Goal: Transaction & Acquisition: Purchase product/service

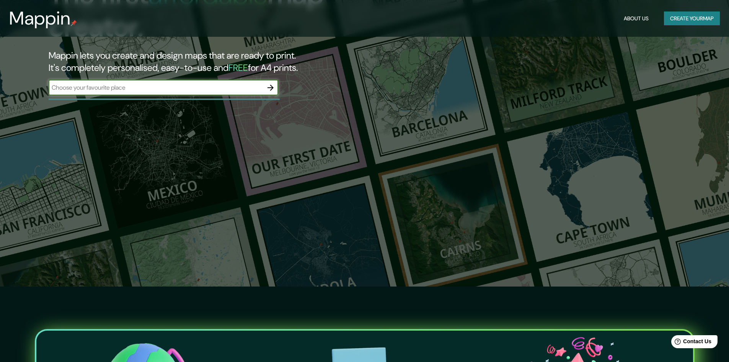
scroll to position [38, 0]
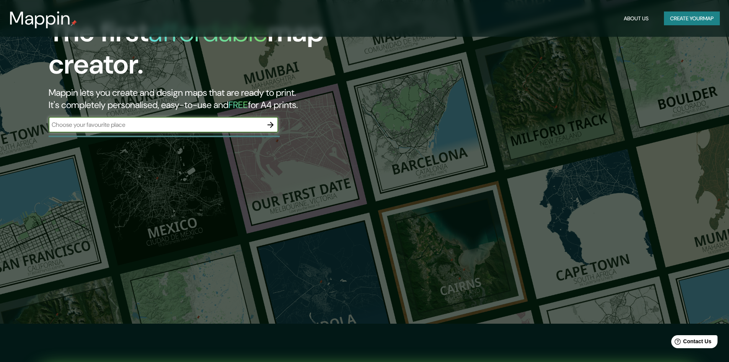
click at [177, 129] on input "text" at bounding box center [156, 124] width 214 height 9
type input "[GEOGRAPHIC_DATA]"
click at [269, 128] on icon "button" at bounding box center [270, 125] width 6 height 6
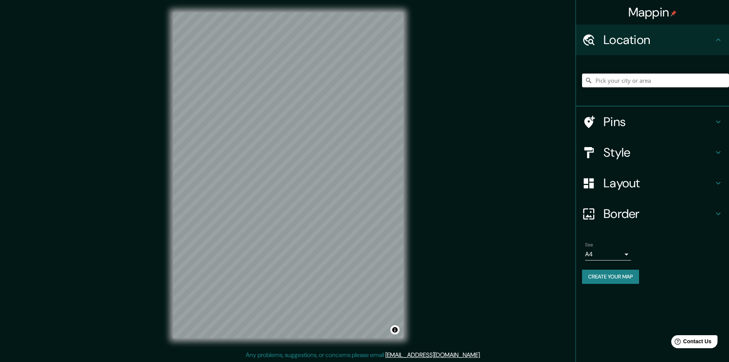
click at [714, 157] on icon at bounding box center [718, 152] width 9 height 9
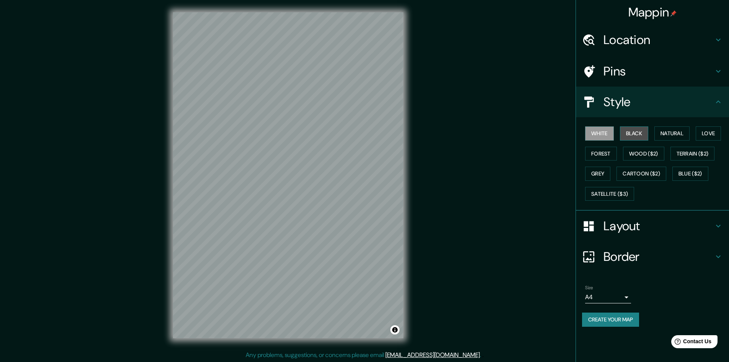
click at [636, 140] on button "Black" at bounding box center [634, 133] width 29 height 14
click at [604, 140] on button "White" at bounding box center [599, 133] width 29 height 14
click at [657, 233] on h4 "Layout" at bounding box center [658, 225] width 110 height 15
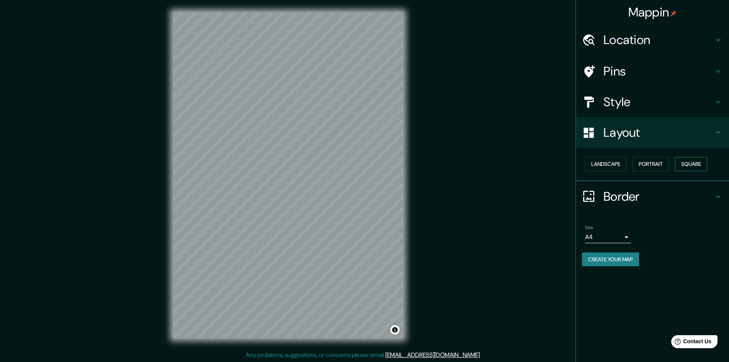
click at [675, 171] on button "Square" at bounding box center [691, 164] width 32 height 14
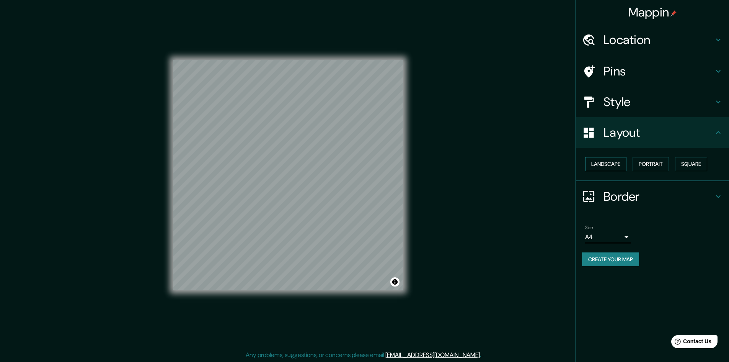
click at [618, 171] on button "Landscape" at bounding box center [605, 164] width 41 height 14
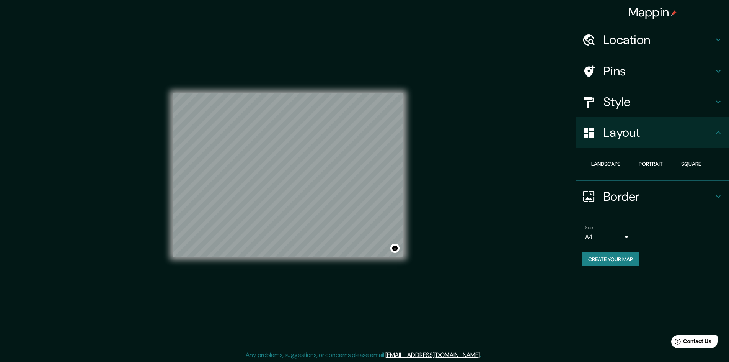
click at [654, 171] on button "Portrait" at bounding box center [651, 164] width 36 height 14
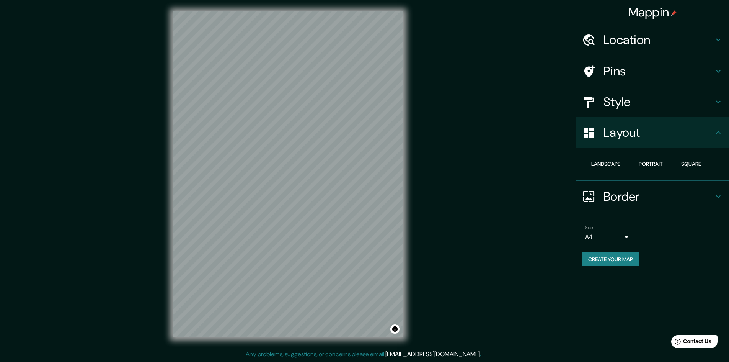
scroll to position [9, 0]
click at [606, 266] on button "Create your map" at bounding box center [610, 259] width 57 height 14
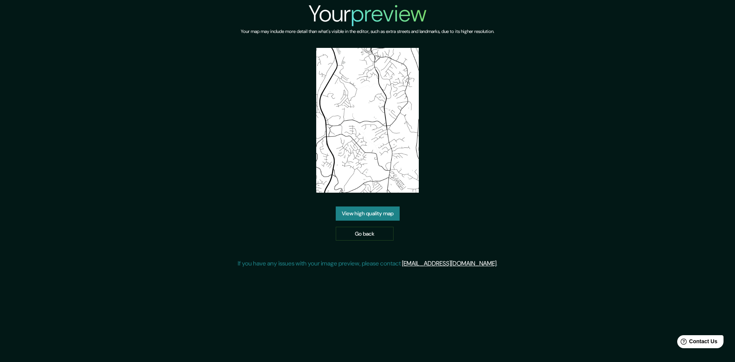
click at [365, 220] on link "View high quality map" at bounding box center [368, 213] width 64 height 14
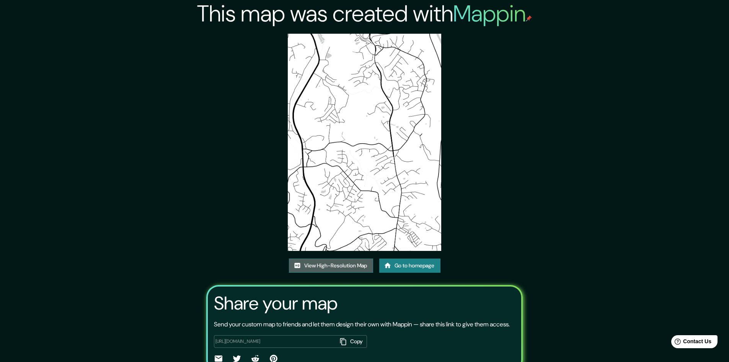
click at [323, 272] on link "View High-Resolution Map" at bounding box center [331, 265] width 84 height 14
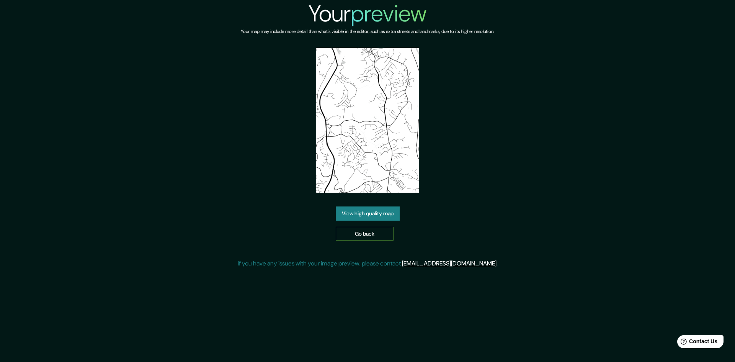
click at [367, 241] on link "Go back" at bounding box center [365, 234] width 58 height 14
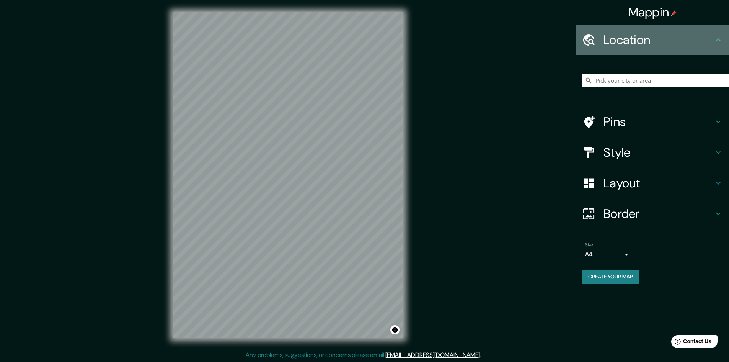
click at [717, 44] on icon at bounding box center [718, 39] width 9 height 9
